Goal: Information Seeking & Learning: Learn about a topic

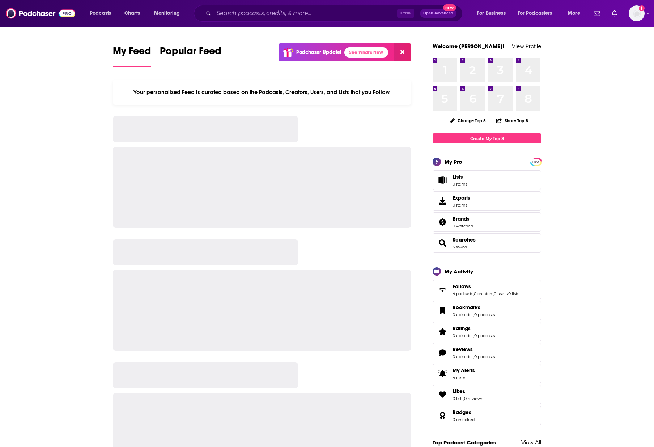
click at [339, 12] on input "Search podcasts, credits, & more..." at bounding box center [305, 14] width 183 height 12
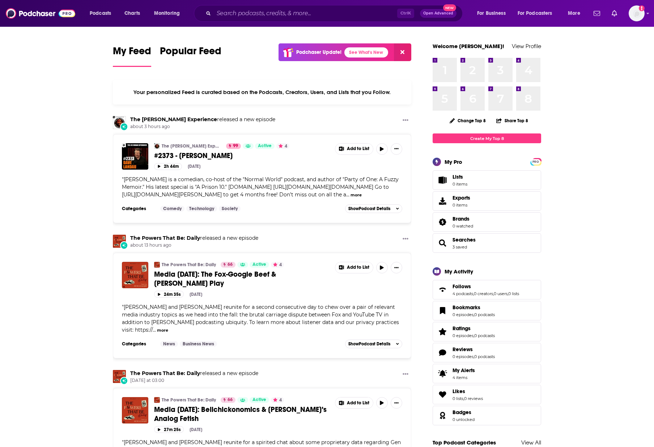
click at [300, 13] on input "Search podcasts, credits, & more..." at bounding box center [305, 14] width 183 height 12
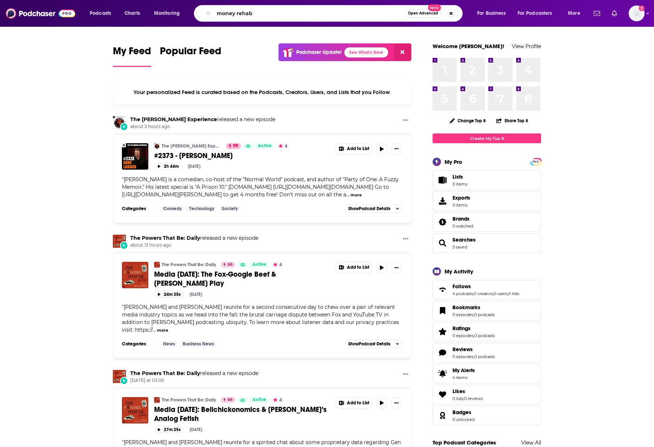
type input "money rehab"
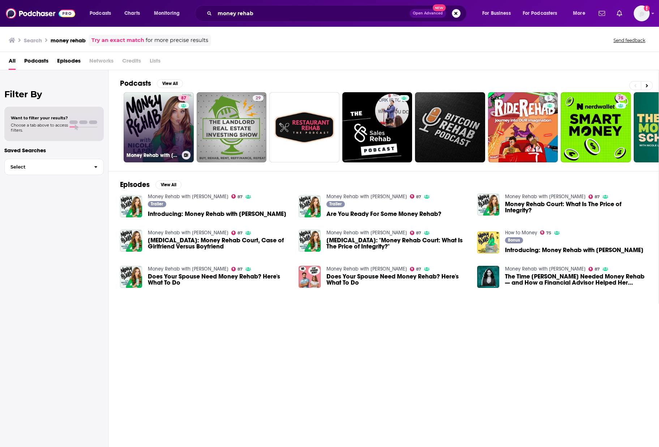
click at [158, 116] on link "87 Money Rehab with [PERSON_NAME]" at bounding box center [159, 127] width 70 height 70
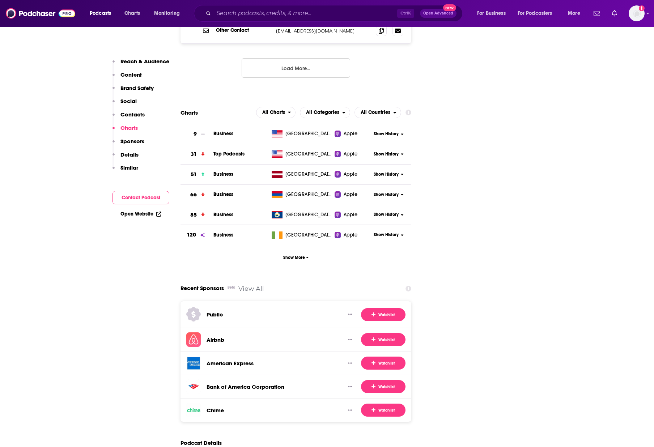
scroll to position [1085, 0]
click at [298, 254] on span "Show More" at bounding box center [296, 256] width 26 height 5
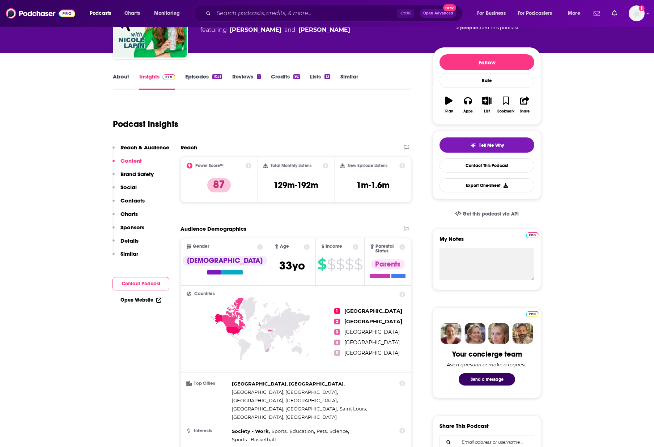
scroll to position [0, 0]
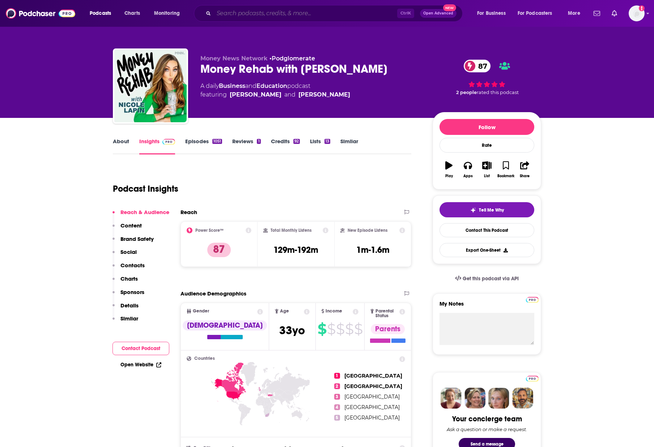
click at [256, 14] on input "Search podcasts, credits, & more..." at bounding box center [305, 14] width 183 height 12
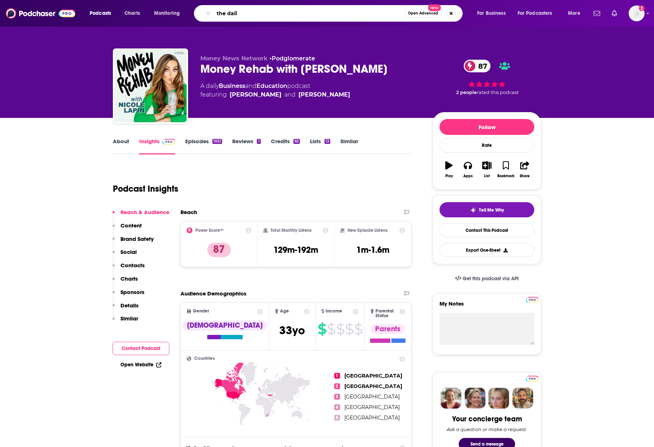
type input "the daily"
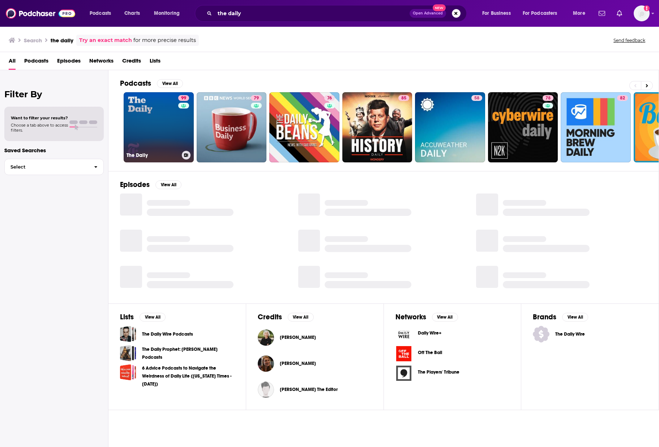
click at [162, 129] on link "99 The Daily" at bounding box center [159, 127] width 70 height 70
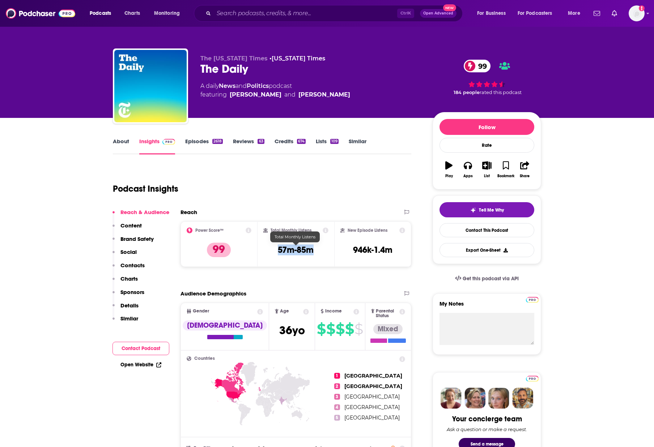
drag, startPoint x: 326, startPoint y: 250, endPoint x: 278, endPoint y: 251, distance: 47.8
click at [278, 251] on div "Total Monthly Listens 57m-85m" at bounding box center [295, 244] width 65 height 33
drag, startPoint x: 278, startPoint y: 251, endPoint x: 289, endPoint y: 252, distance: 11.2
copy h3 "57m-85m"
click at [326, 229] on icon at bounding box center [326, 231] width 6 height 6
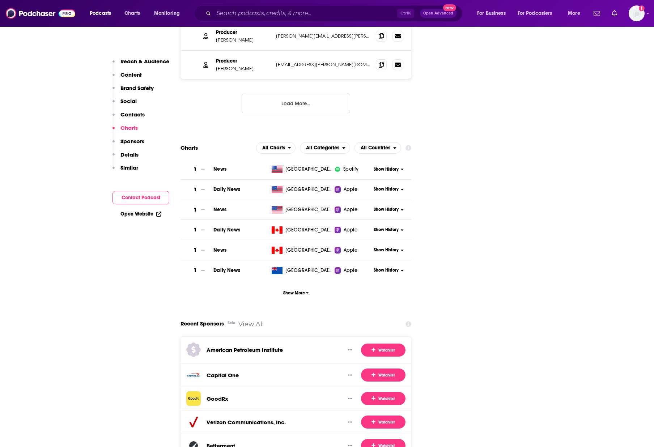
scroll to position [1230, 0]
